Goal: Task Accomplishment & Management: Manage account settings

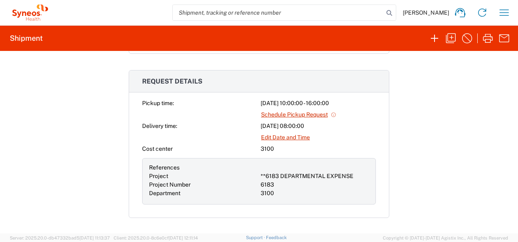
scroll to position [244, 0]
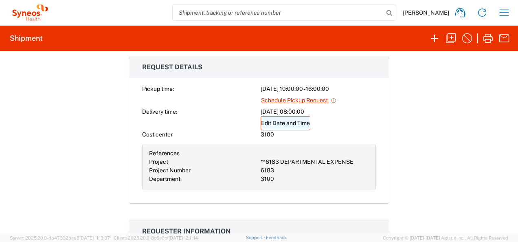
click at [275, 121] on link "Edit Date and Time" at bounding box center [286, 123] width 50 height 14
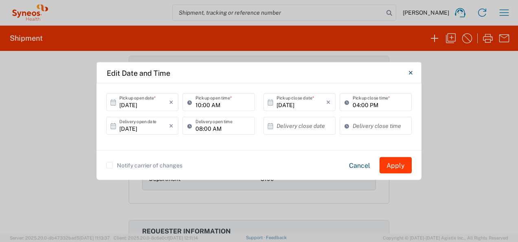
click at [395, 162] on button "Apply" at bounding box center [396, 165] width 32 height 16
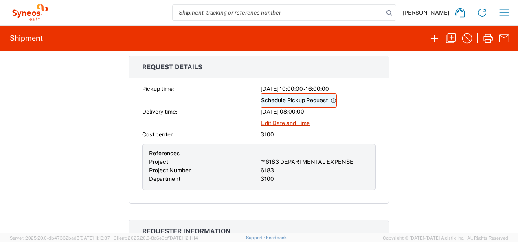
click at [282, 100] on link "Schedule Pickup Request" at bounding box center [299, 100] width 76 height 14
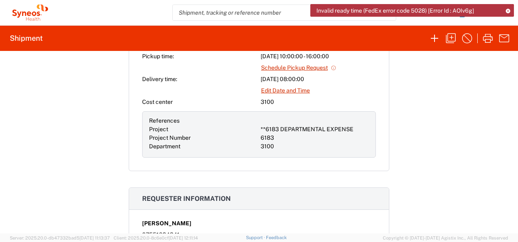
scroll to position [285, 0]
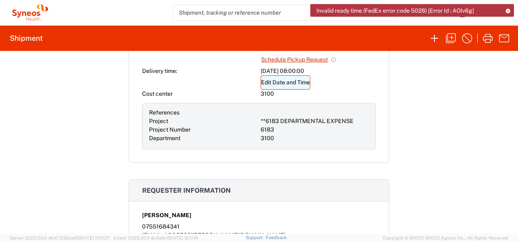
click at [295, 80] on link "Edit Date and Time" at bounding box center [286, 82] width 50 height 14
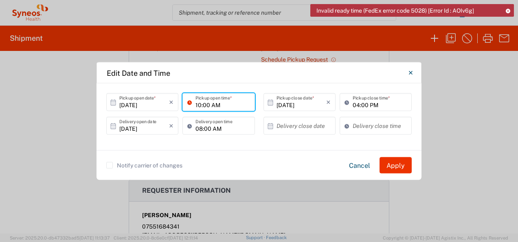
click at [197, 102] on input "10:00 AM" at bounding box center [223, 102] width 54 height 14
click at [207, 108] on input "10:00 AM" at bounding box center [223, 102] width 54 height 14
click at [202, 105] on input "10:00 AM" at bounding box center [223, 102] width 54 height 14
type input "13:00 AM"
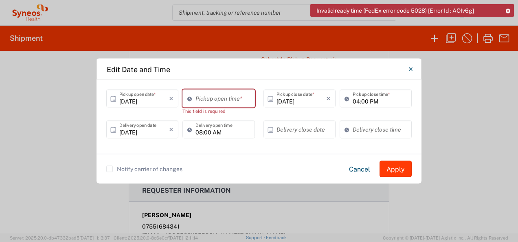
click at [395, 166] on button "Apply" at bounding box center [396, 169] width 32 height 16
type input "11:18 AM"
click at [199, 95] on input "11:18 AM" at bounding box center [223, 98] width 54 height 14
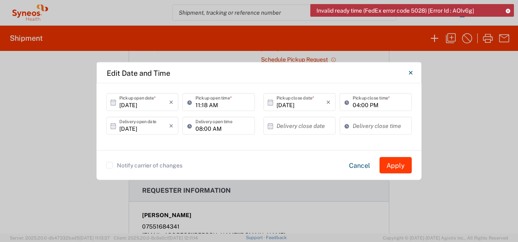
click at [389, 169] on button "Apply" at bounding box center [396, 165] width 32 height 16
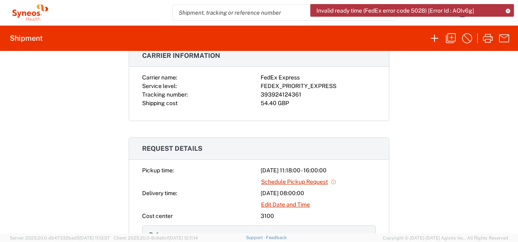
scroll to position [204, 0]
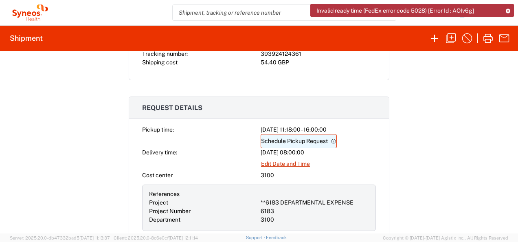
click at [288, 138] on link "Schedule Pickup Request" at bounding box center [299, 141] width 76 height 14
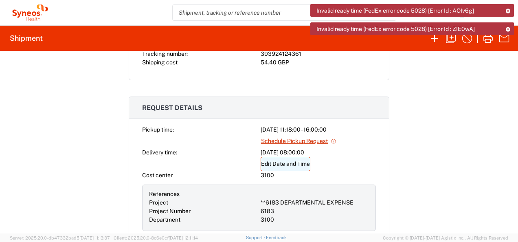
click at [287, 164] on link "Edit Date and Time" at bounding box center [286, 164] width 50 height 14
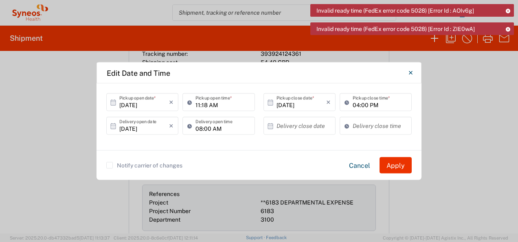
click at [189, 100] on icon at bounding box center [191, 102] width 8 height 13
click at [280, 174] on div "Notify carrier of changes Cancel Apply" at bounding box center [259, 165] width 325 height 30
click at [390, 165] on button "Apply" at bounding box center [396, 165] width 32 height 16
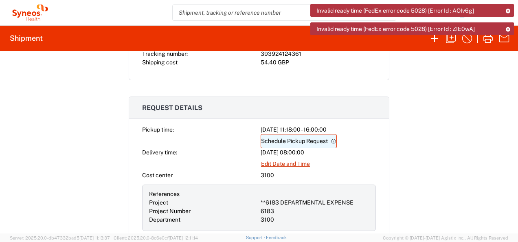
click at [278, 136] on link "Schedule Pickup Request" at bounding box center [299, 141] width 76 height 14
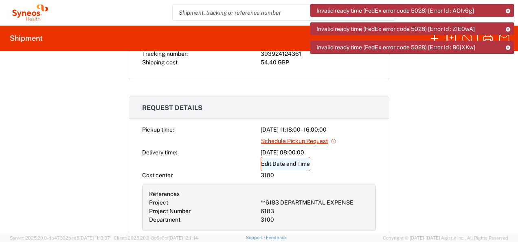
click at [283, 165] on link "Edit Date and Time" at bounding box center [286, 164] width 50 height 14
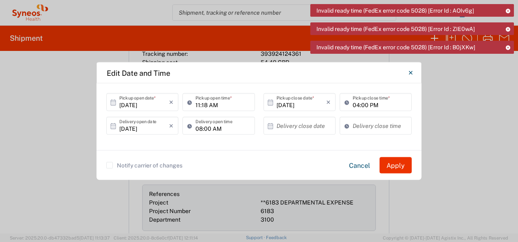
click at [112, 103] on icon at bounding box center [113, 102] width 7 height 7
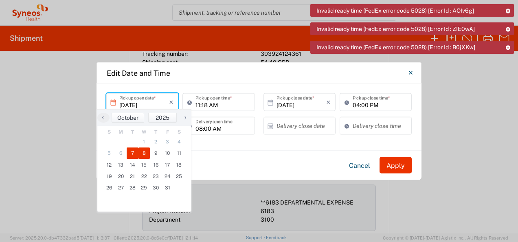
click at [141, 153] on span "8" at bounding box center [144, 152] width 12 height 11
type input "[DATE]"
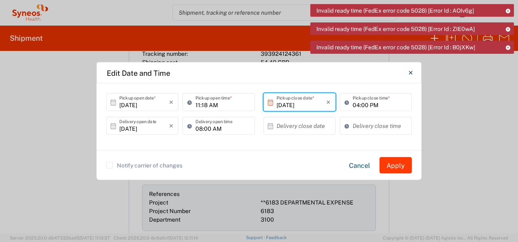
click at [397, 167] on button "Apply" at bounding box center [396, 165] width 32 height 16
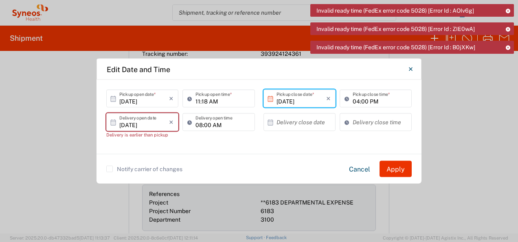
click at [113, 124] on icon at bounding box center [113, 122] width 7 height 7
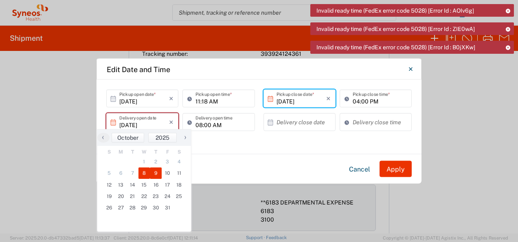
click at [156, 169] on span "9" at bounding box center [156, 172] width 12 height 11
type input "[DATE]"
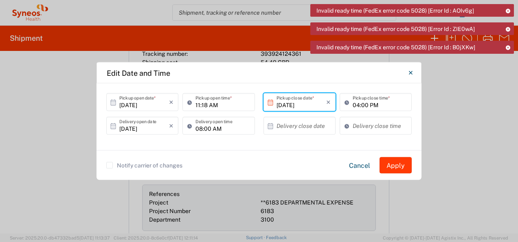
click at [402, 164] on button "Apply" at bounding box center [396, 165] width 32 height 16
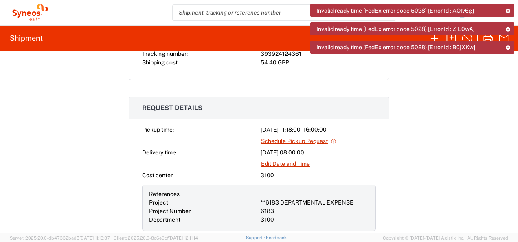
click at [505, 10] on icon at bounding box center [508, 11] width 6 height 4
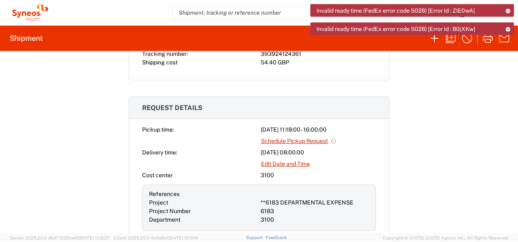
click at [505, 12] on icon at bounding box center [508, 11] width 6 height 4
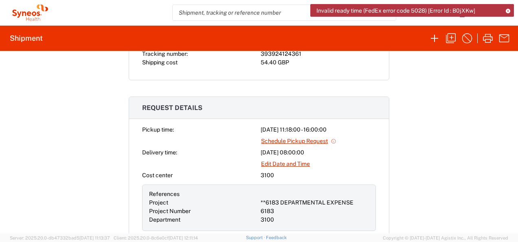
click at [508, 12] on icon at bounding box center [508, 11] width 6 height 4
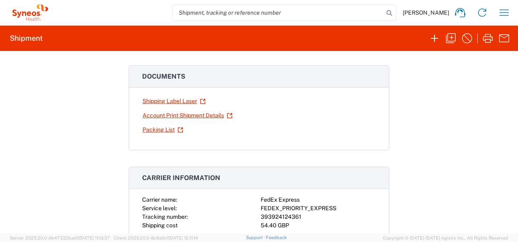
scroll to position [163, 0]
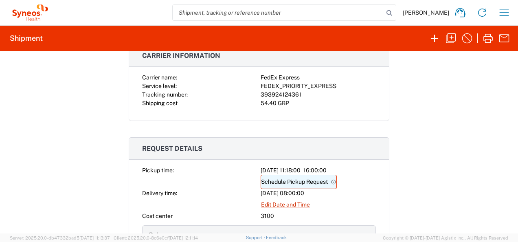
click at [288, 178] on link "Schedule Pickup Request" at bounding box center [299, 182] width 76 height 14
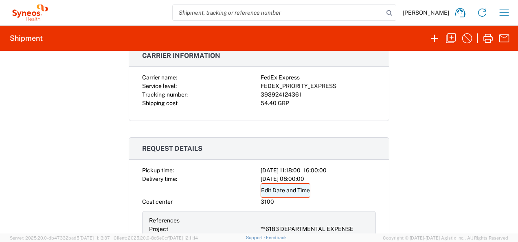
click at [280, 187] on link "Edit Date and Time" at bounding box center [286, 190] width 50 height 14
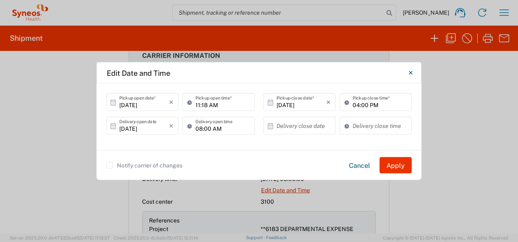
click at [109, 164] on label "Notify carrier of changes" at bounding box center [144, 165] width 76 height 7
click at [110, 165] on input "Notify carrier of changes" at bounding box center [110, 165] width 0 height 0
click at [398, 165] on button "Apply" at bounding box center [396, 165] width 32 height 16
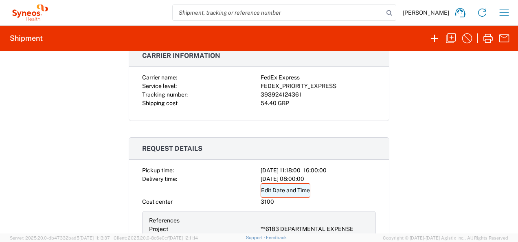
click at [289, 188] on link "Edit Date and Time" at bounding box center [286, 190] width 50 height 14
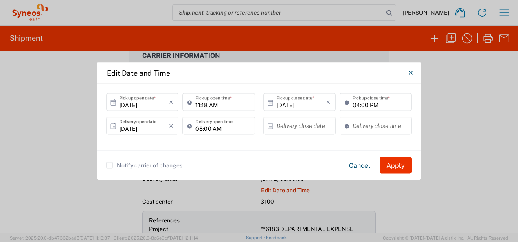
click at [502, 168] on div "Edit Date and Time [DATE] × Pickup open date * Cancel Apply 11:18 AM Pickup ope…" at bounding box center [259, 121] width 518 height 242
click at [413, 73] on button "Close" at bounding box center [410, 73] width 16 height 16
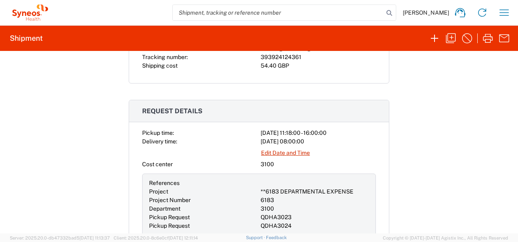
scroll to position [204, 0]
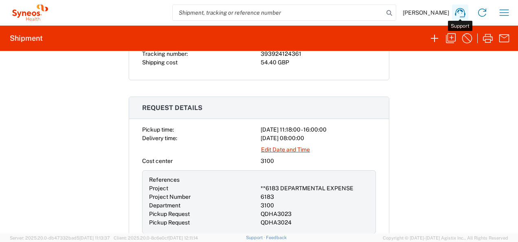
click at [457, 11] on icon at bounding box center [460, 12] width 13 height 13
click at [464, 133] on div "Shipment 56934552 Google Maps Documents Shipping Label Laser Account Print Ship…" at bounding box center [259, 142] width 518 height 182
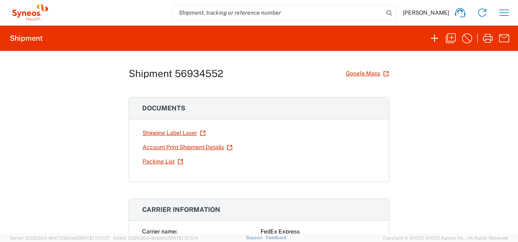
scroll to position [0, 0]
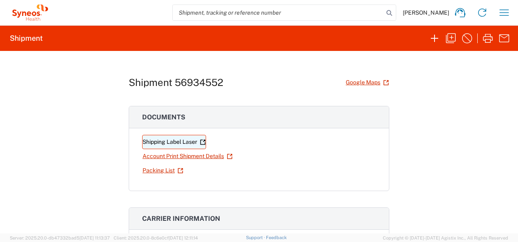
click at [166, 140] on link "Shipping Label Laser" at bounding box center [174, 142] width 64 height 14
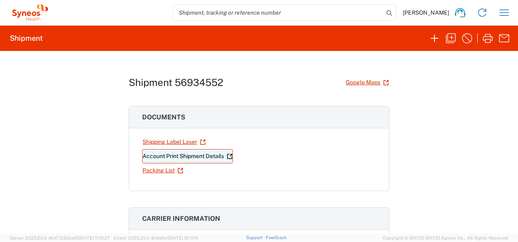
click at [196, 154] on link "Account Print Shipment Details" at bounding box center [187, 156] width 91 height 14
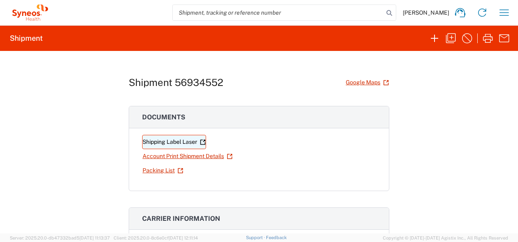
click at [170, 143] on link "Shipping Label Laser" at bounding box center [174, 142] width 64 height 14
